Goal: Check status: Check status

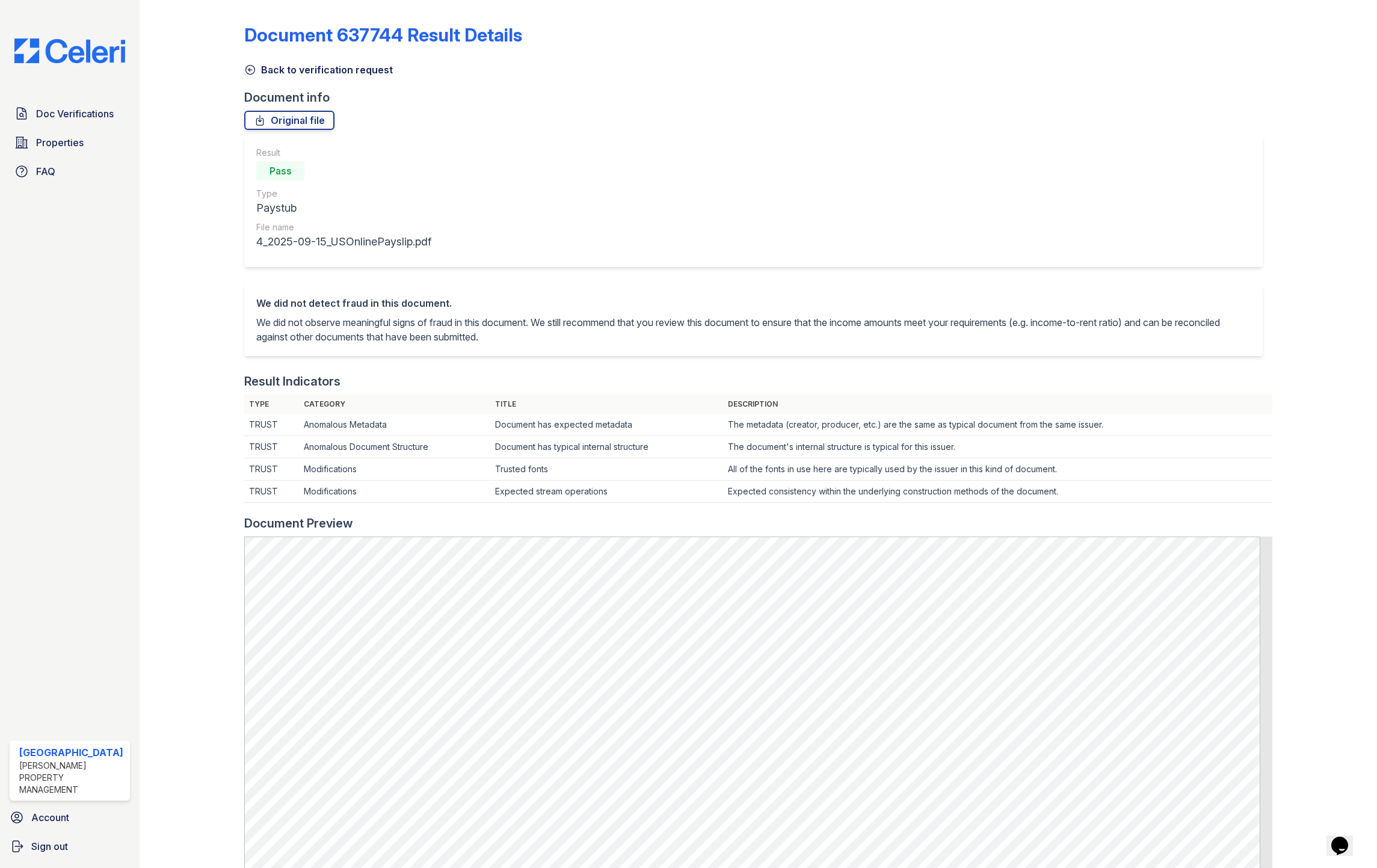
scroll to position [361, 0]
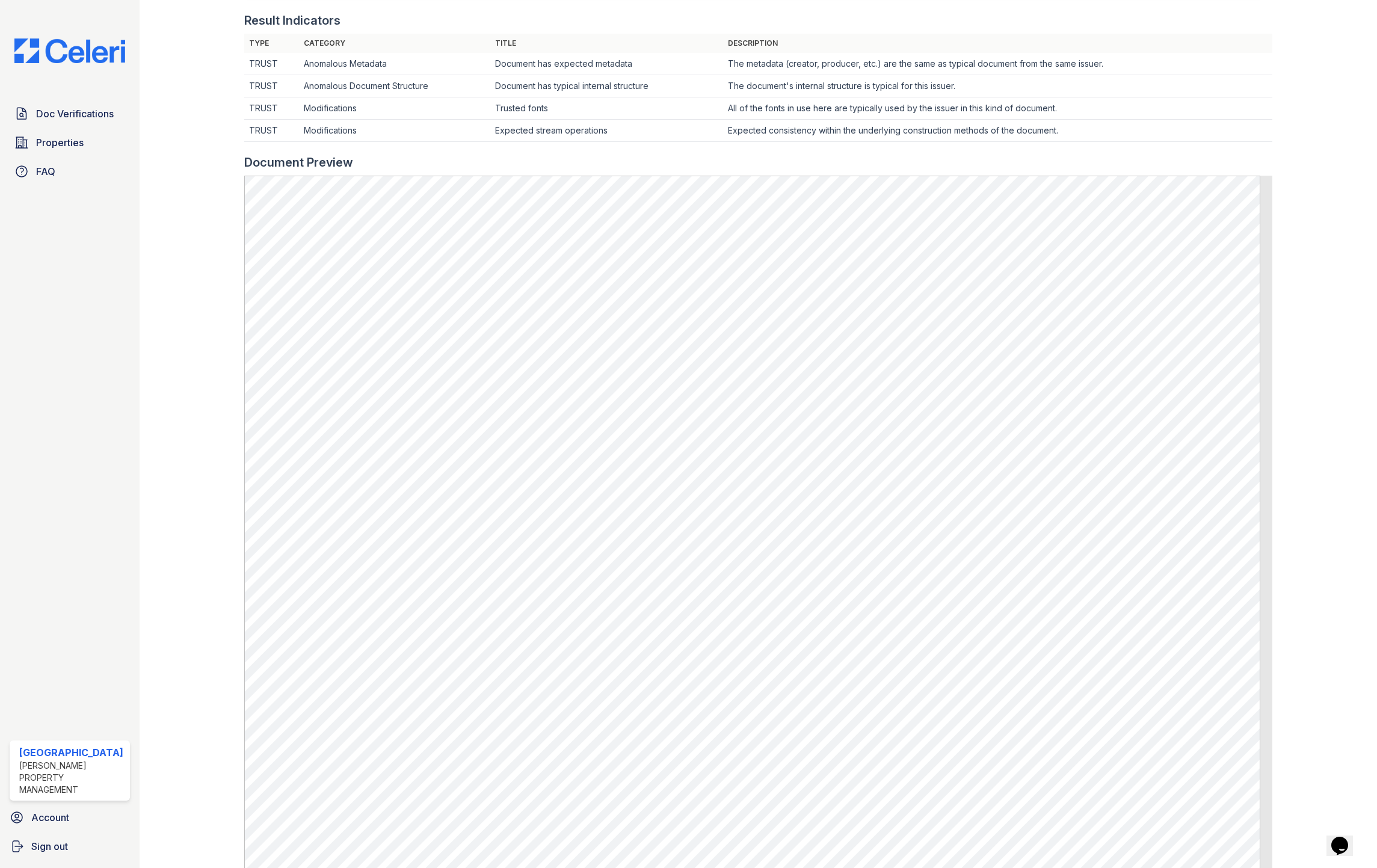
drag, startPoint x: 71, startPoint y: 111, endPoint x: 227, endPoint y: 111, distance: 156.0
click at [71, 111] on span "Doc Verifications" at bounding box center [75, 113] width 78 height 15
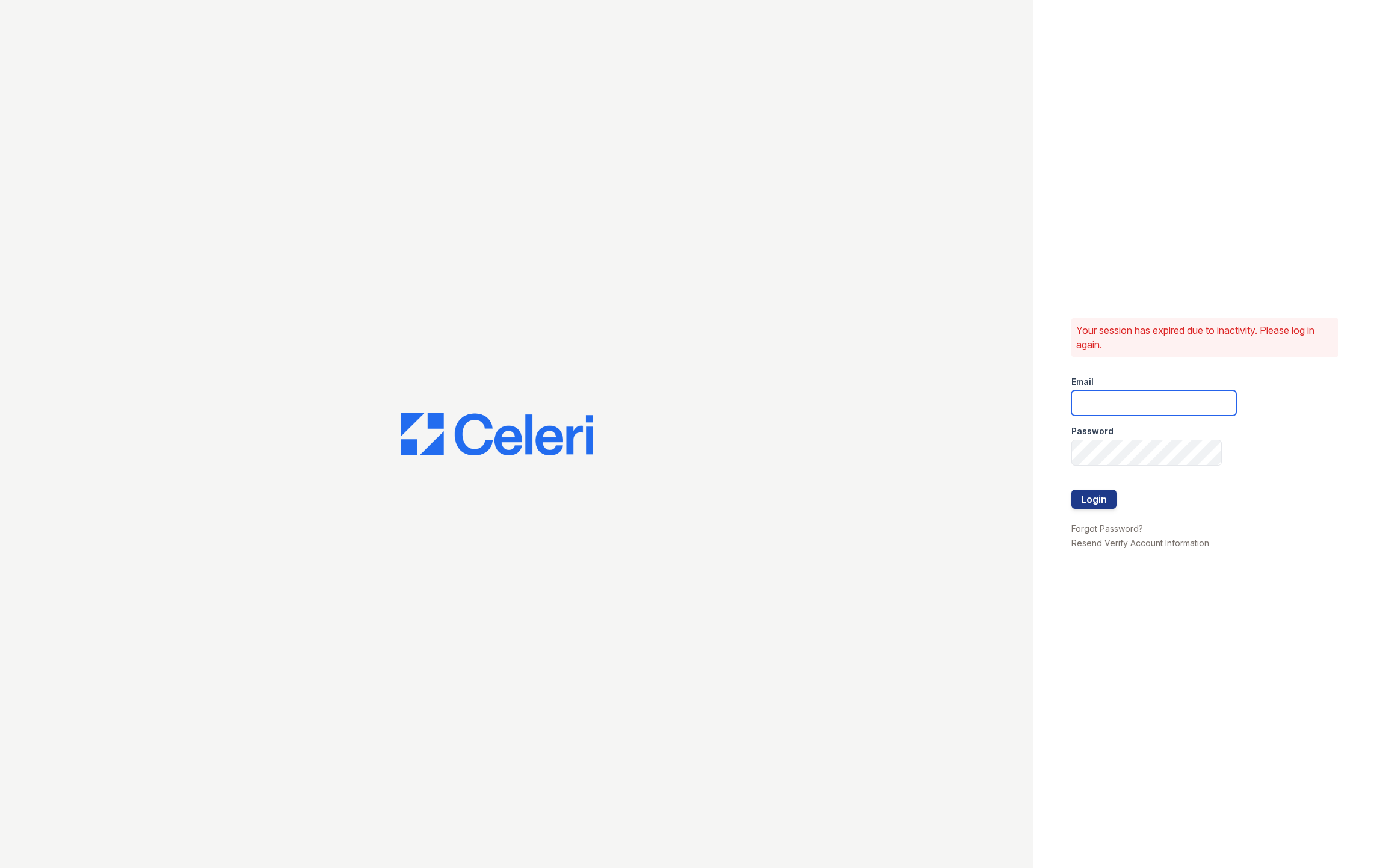
type input "fallonk@loganpm.com"
click at [1099, 500] on button "Login" at bounding box center [1094, 499] width 45 height 19
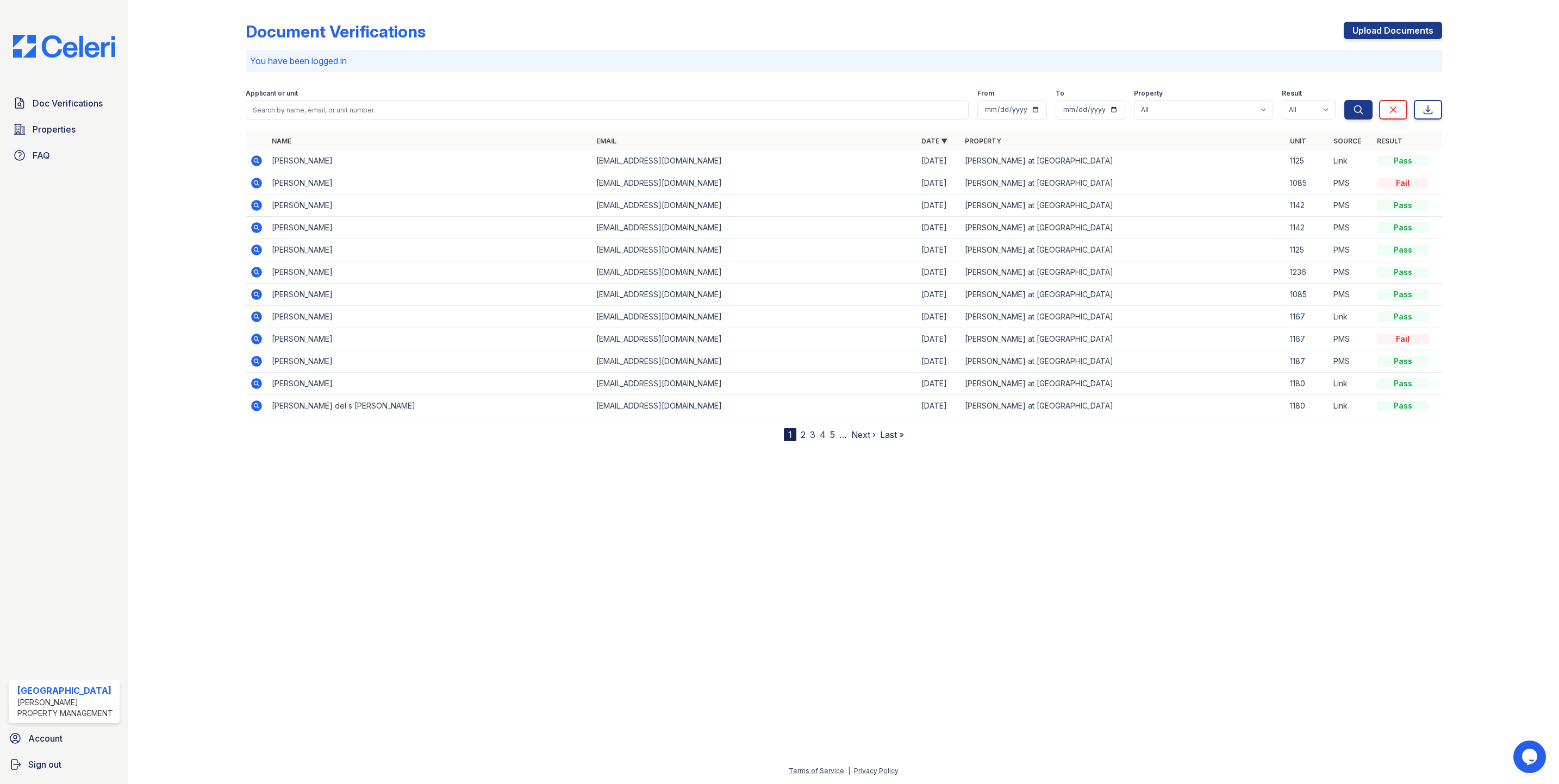
click at [255, 249] on icon at bounding box center [256, 249] width 3 height 3
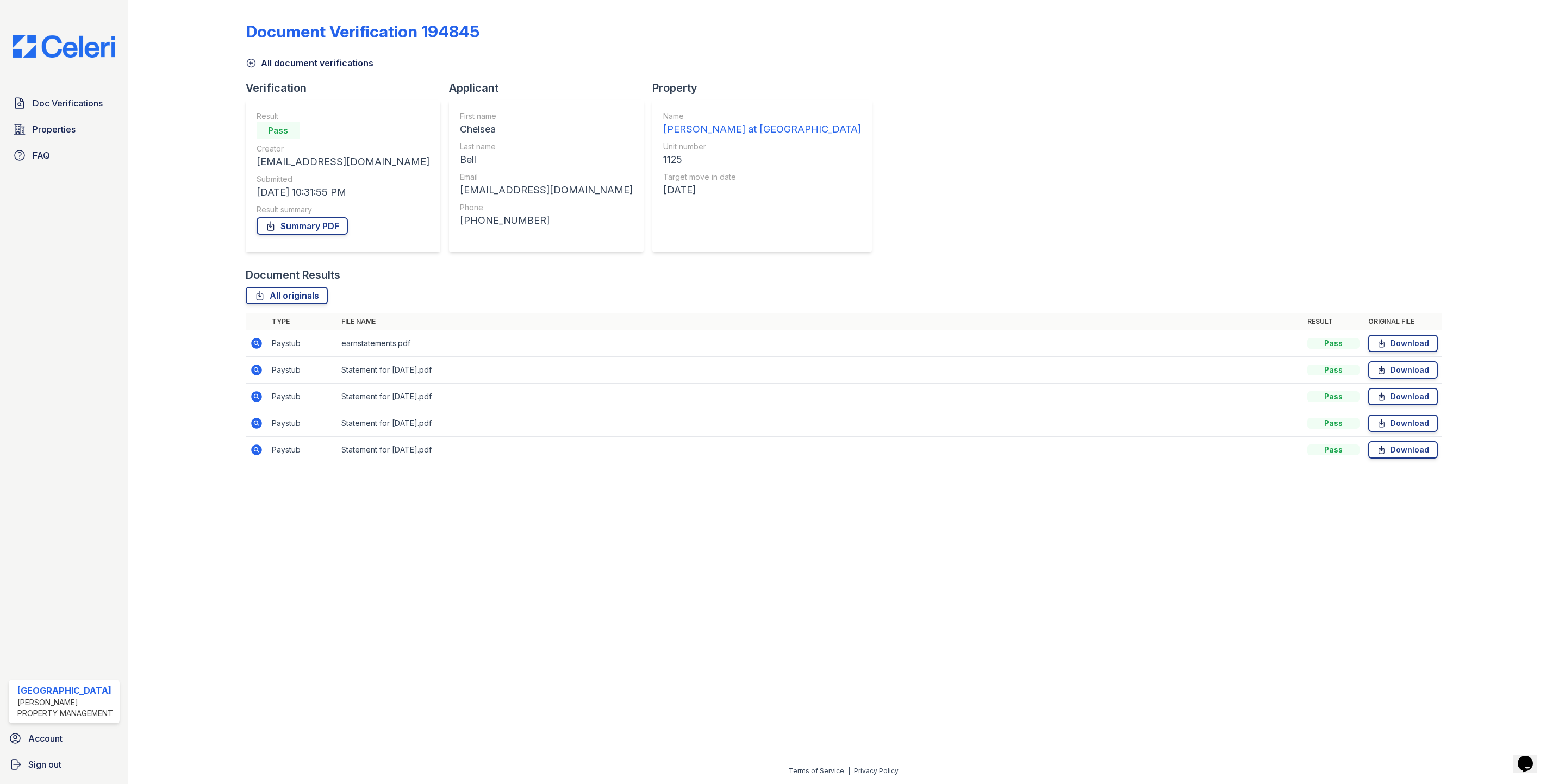
click at [253, 341] on icon at bounding box center [256, 343] width 11 height 11
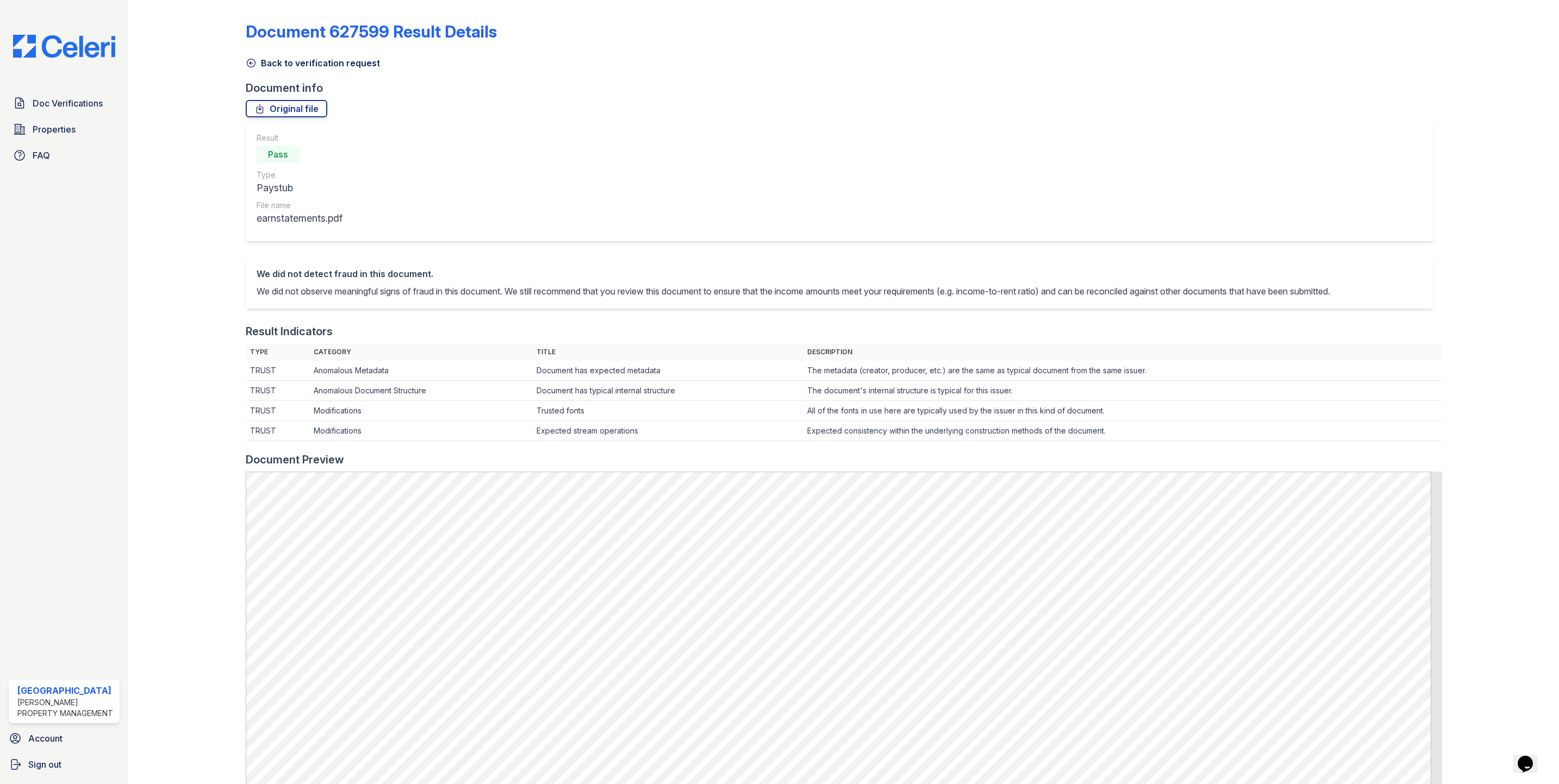
click at [253, 67] on icon at bounding box center [251, 63] width 11 height 11
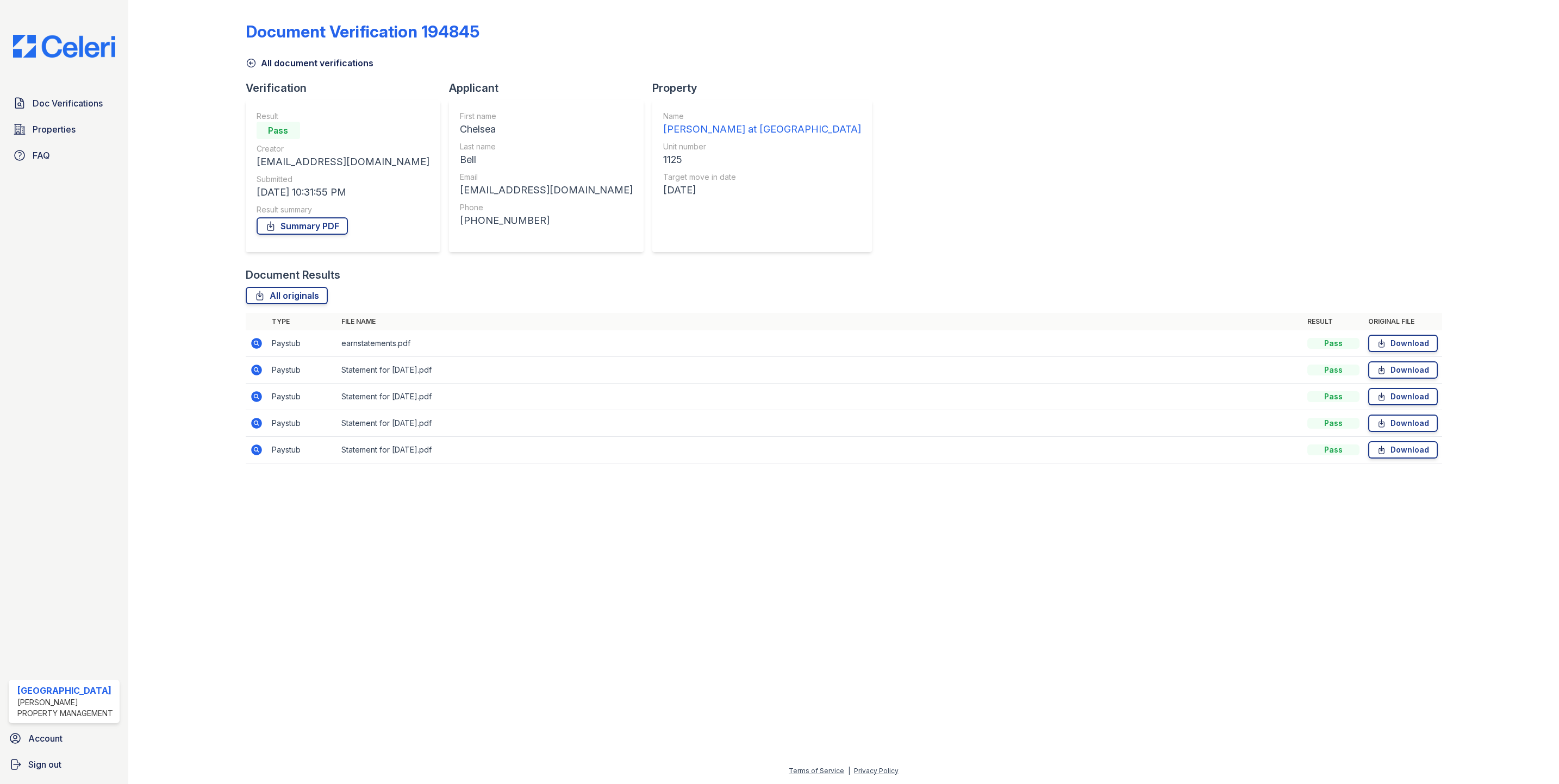
click at [254, 372] on icon at bounding box center [256, 370] width 11 height 11
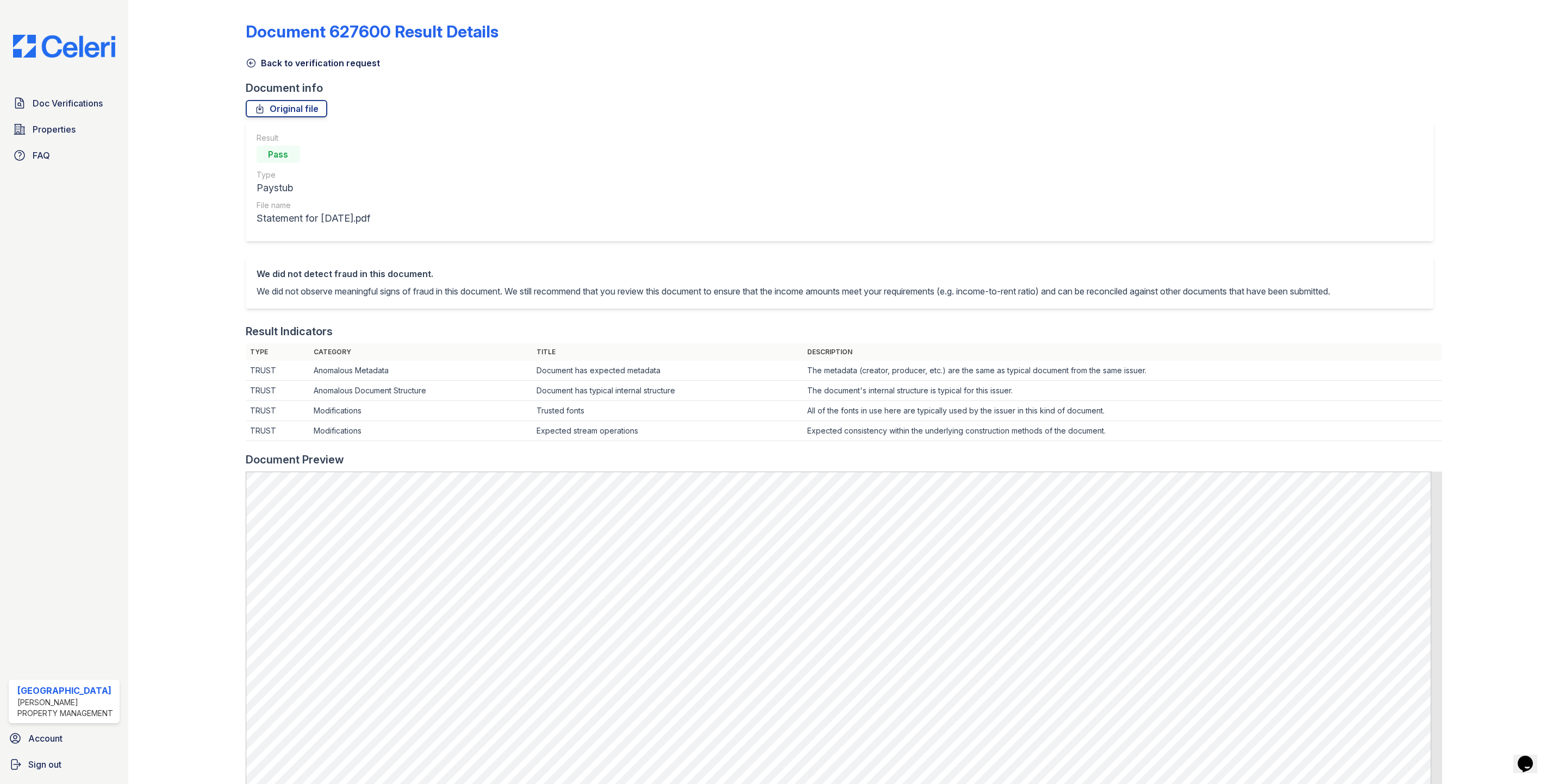
click at [249, 61] on icon at bounding box center [251, 63] width 11 height 11
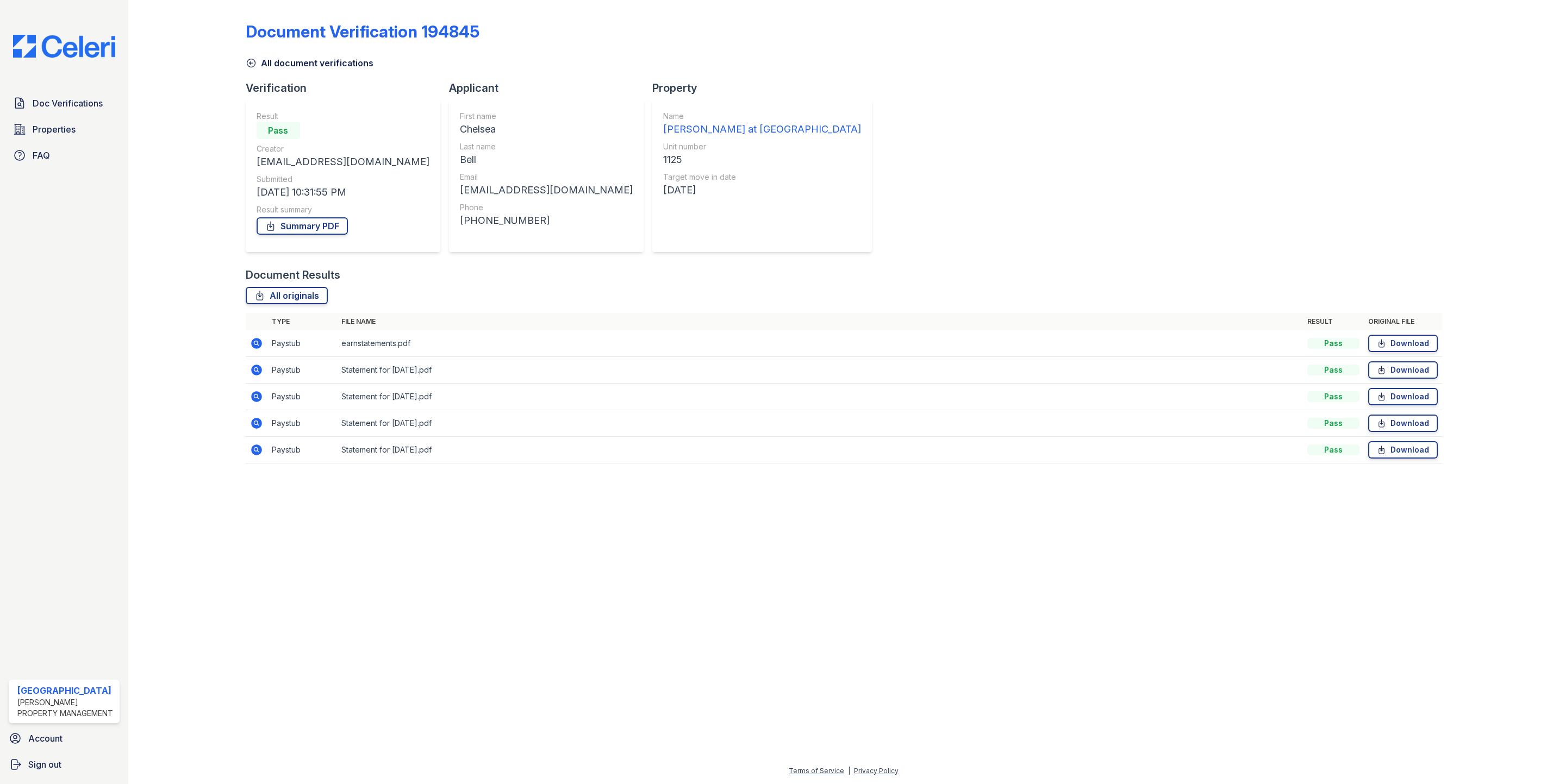
click at [254, 397] on icon at bounding box center [256, 396] width 13 height 13
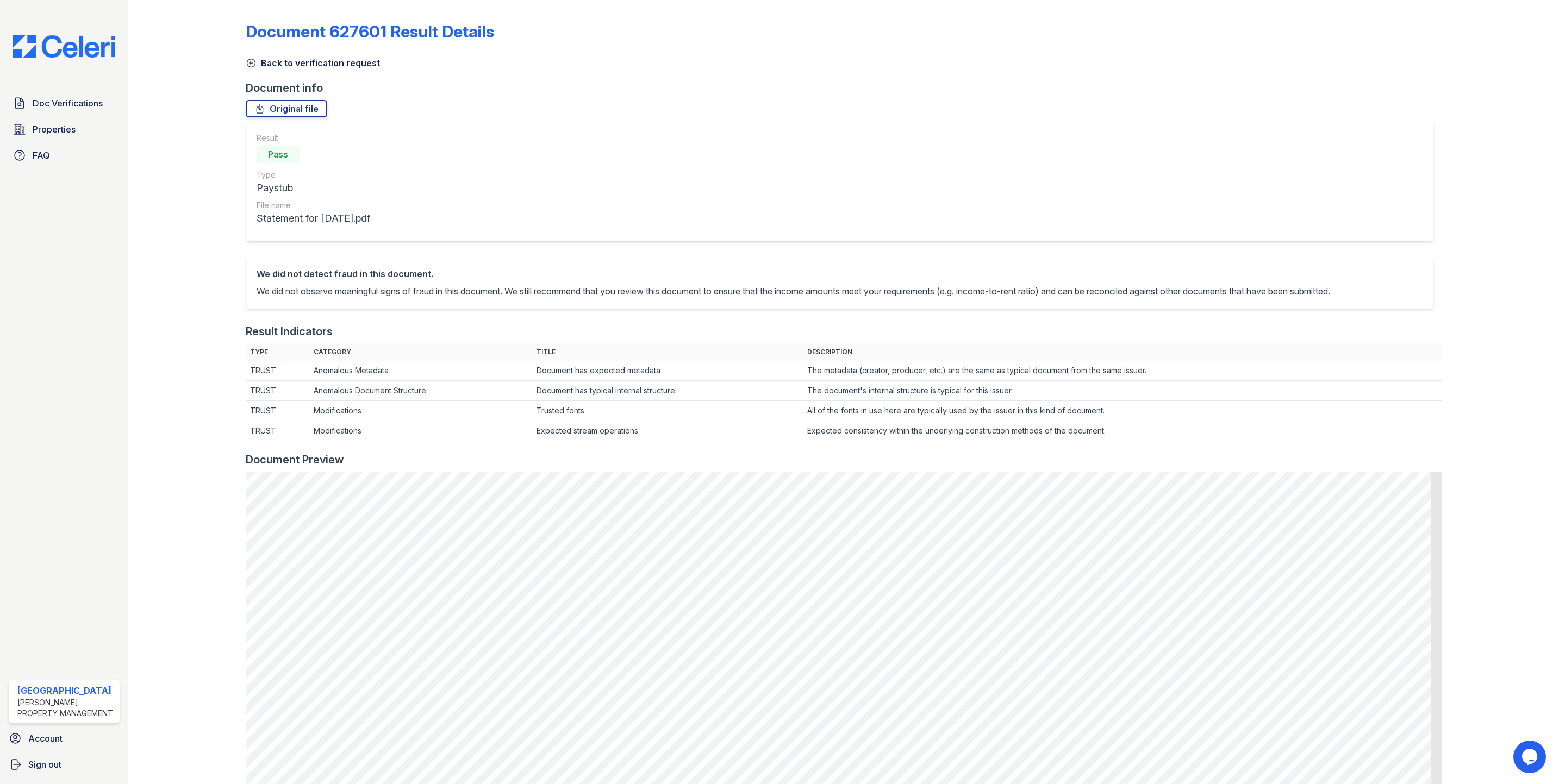
click at [249, 63] on icon at bounding box center [251, 63] width 11 height 11
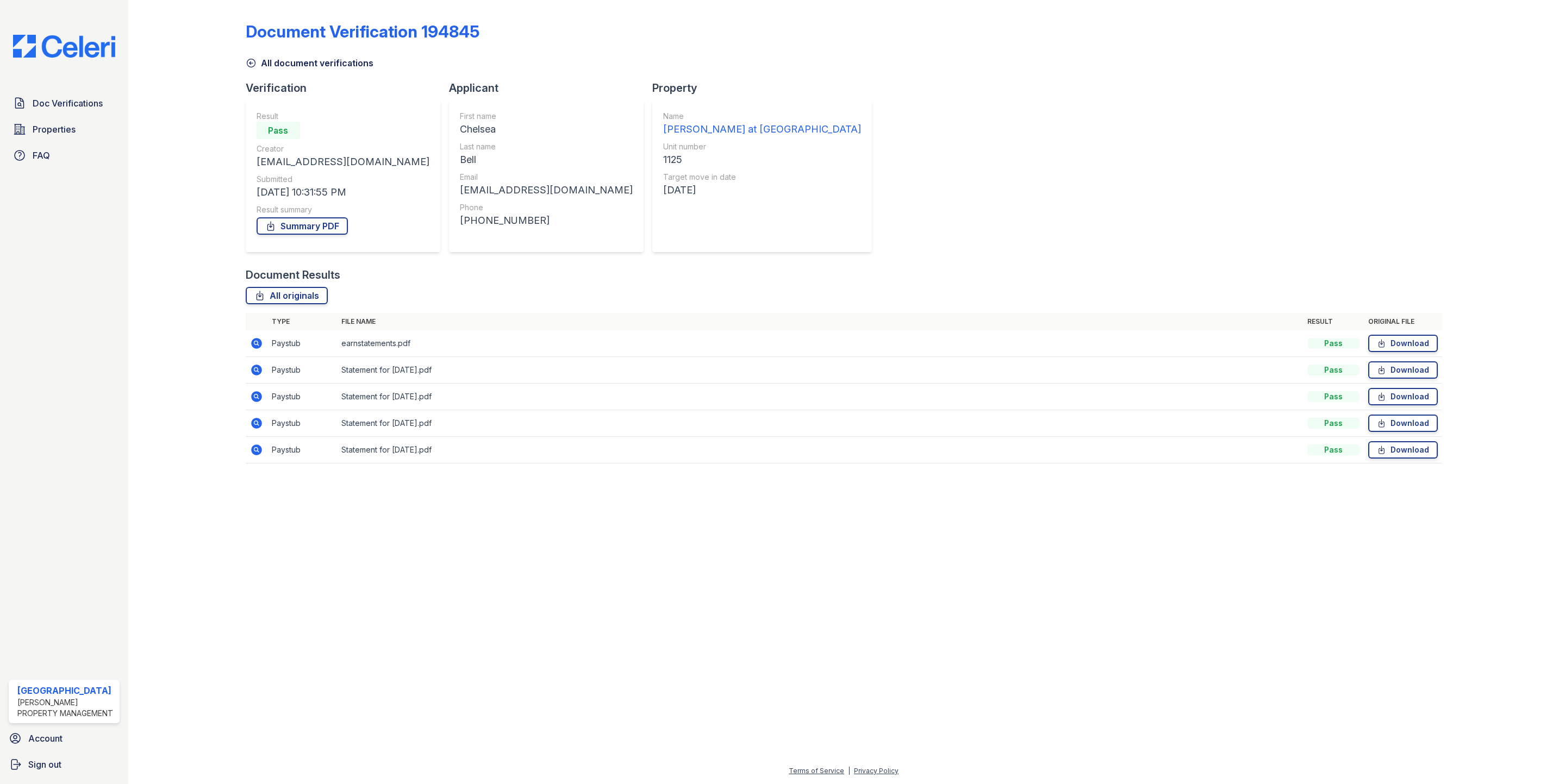
click at [258, 424] on icon at bounding box center [256, 423] width 13 height 13
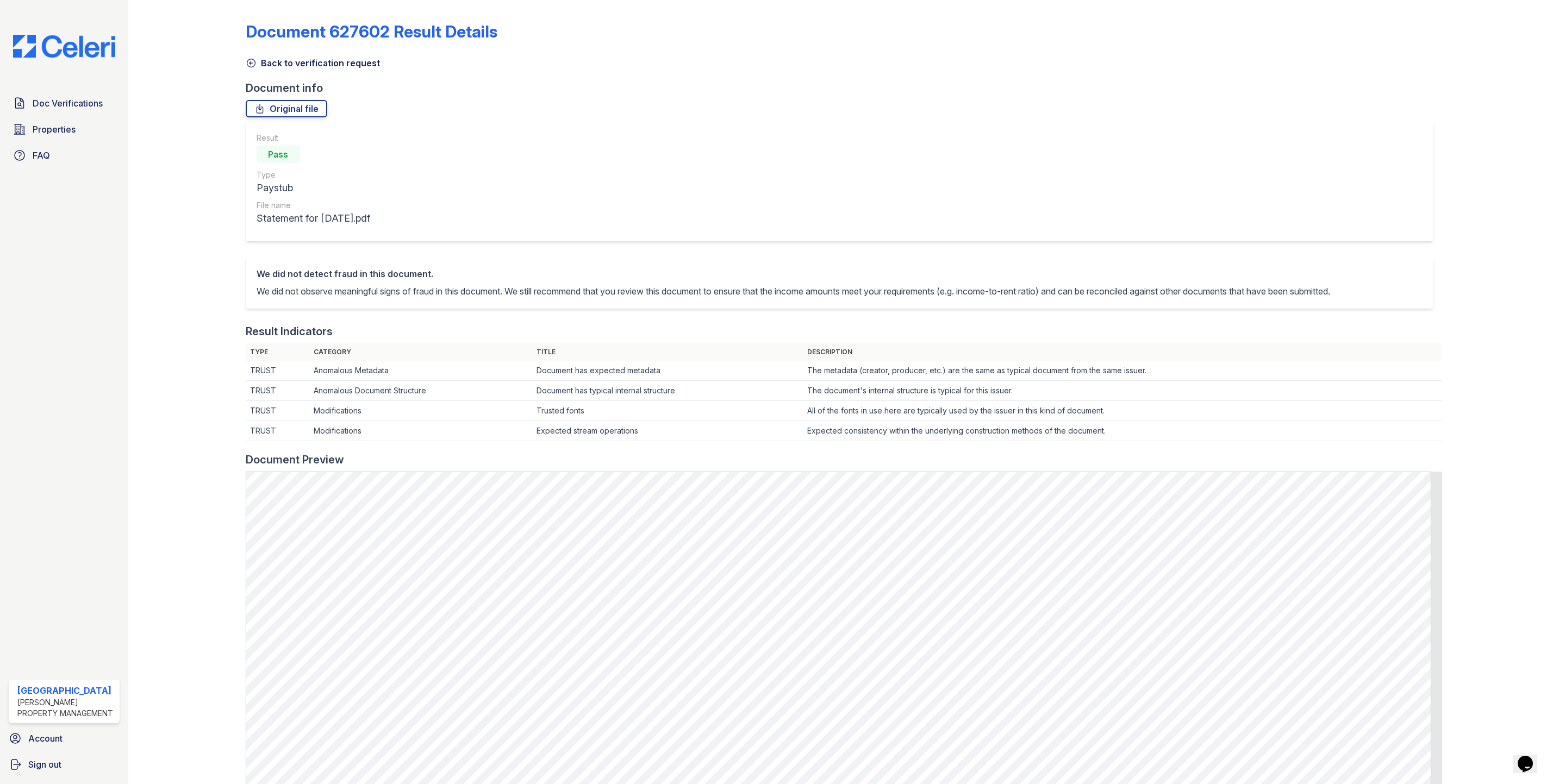
click at [247, 65] on icon at bounding box center [251, 63] width 11 height 11
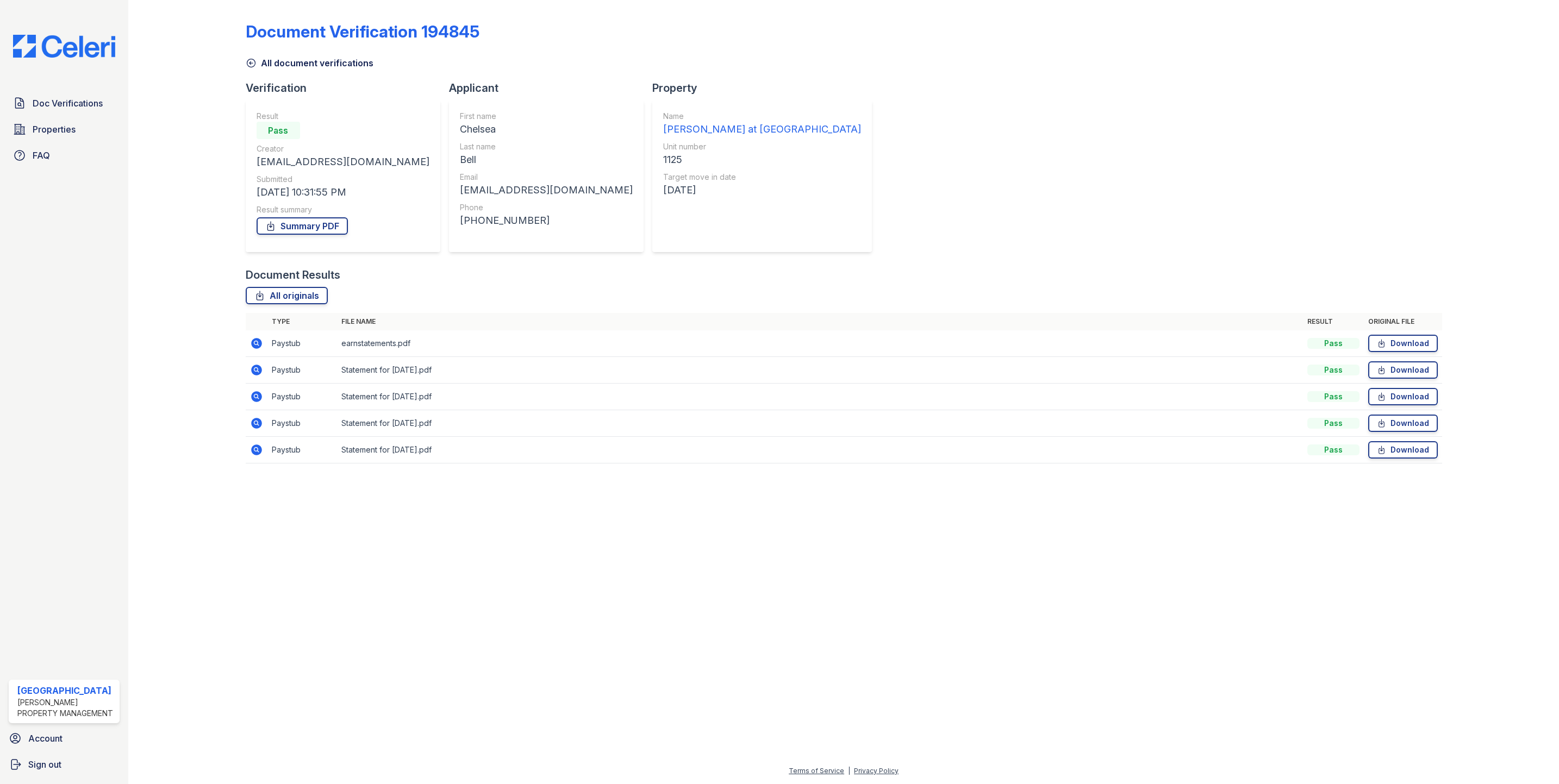
click at [258, 446] on icon at bounding box center [256, 450] width 11 height 11
